Goal: Find specific page/section: Find specific page/section

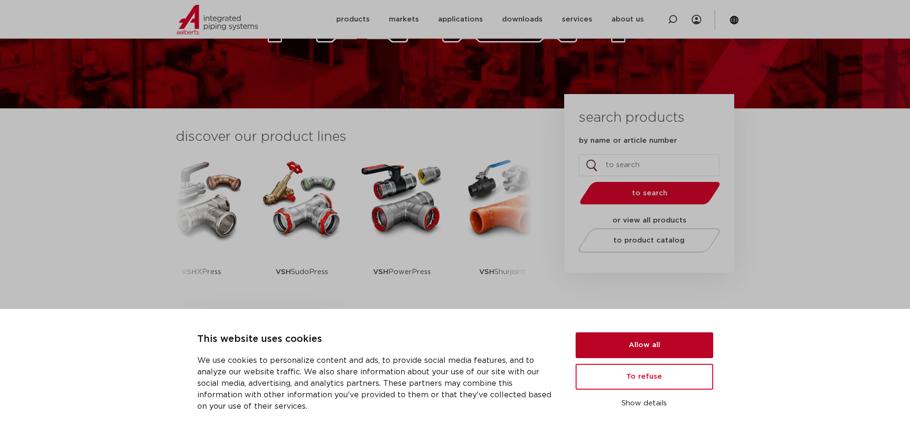
click at [632, 345] on button "Allow all" at bounding box center [645, 346] width 138 height 26
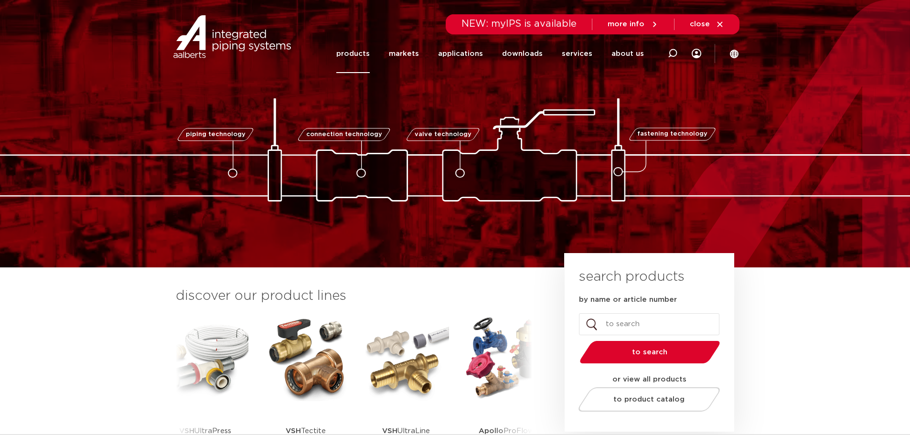
click at [362, 50] on font "products" at bounding box center [352, 53] width 33 height 7
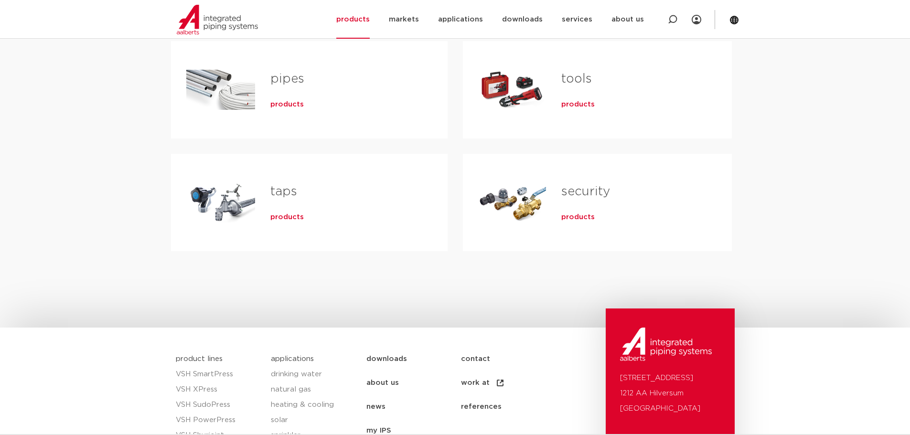
scroll to position [319, 0]
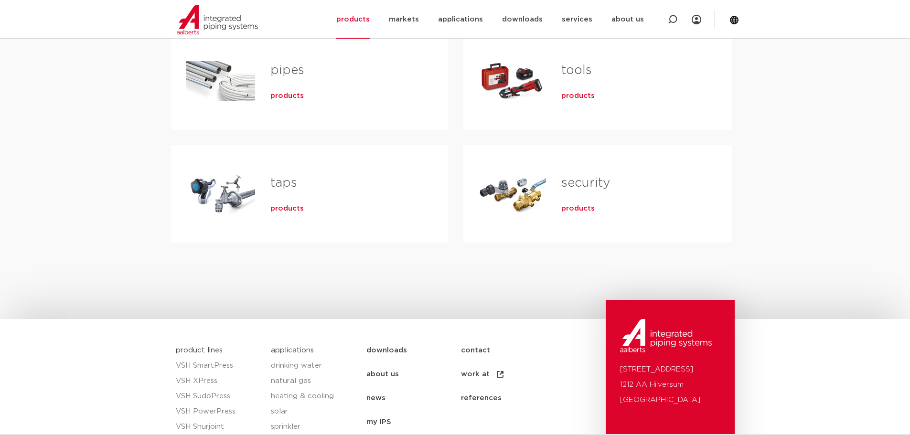
click at [283, 209] on font "products" at bounding box center [286, 208] width 33 height 7
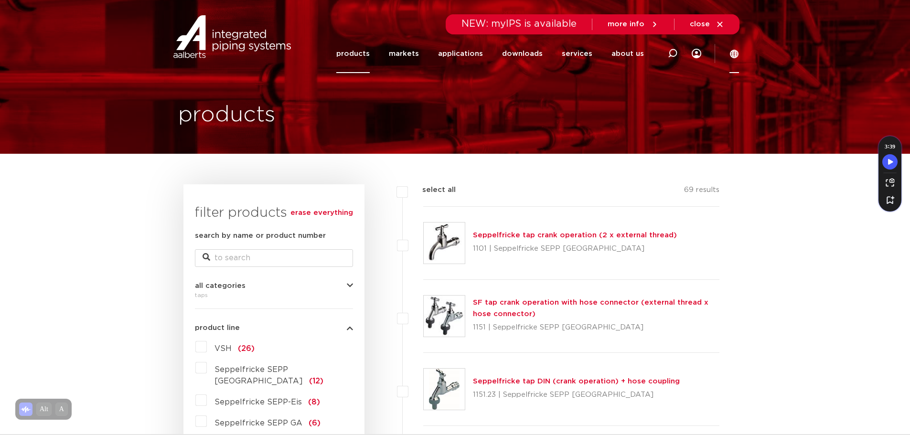
click at [733, 50] on icon at bounding box center [734, 54] width 9 height 9
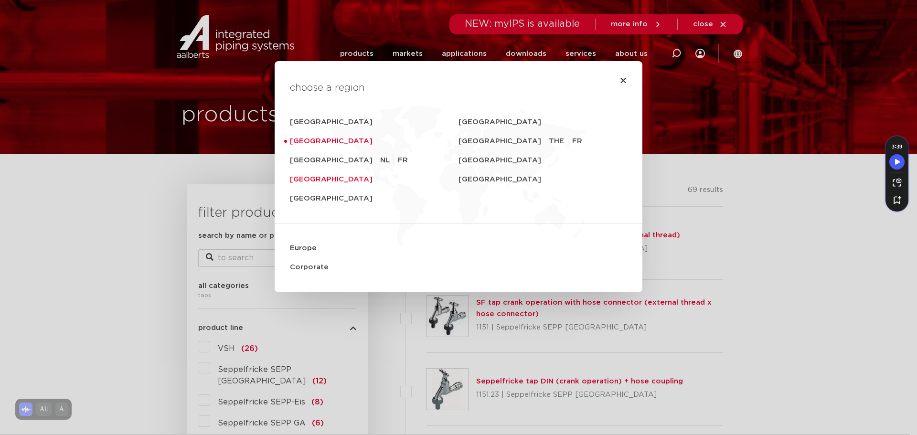
click at [319, 182] on font "United Kingdom" at bounding box center [331, 179] width 83 height 7
